Goal: Find specific page/section: Find specific page/section

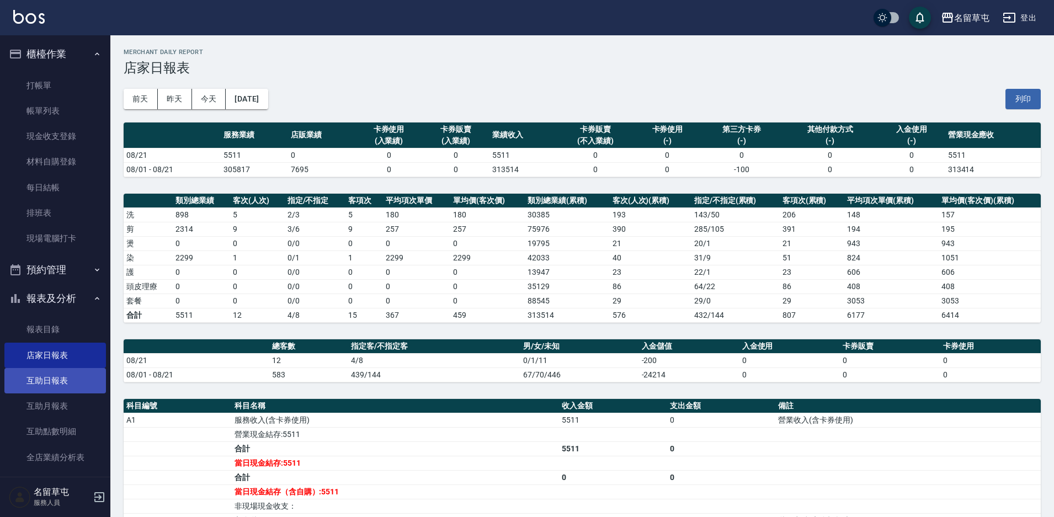
click at [44, 382] on link "互助日報表" at bounding box center [55, 380] width 102 height 25
